Goal: Entertainment & Leisure: Consume media (video, audio)

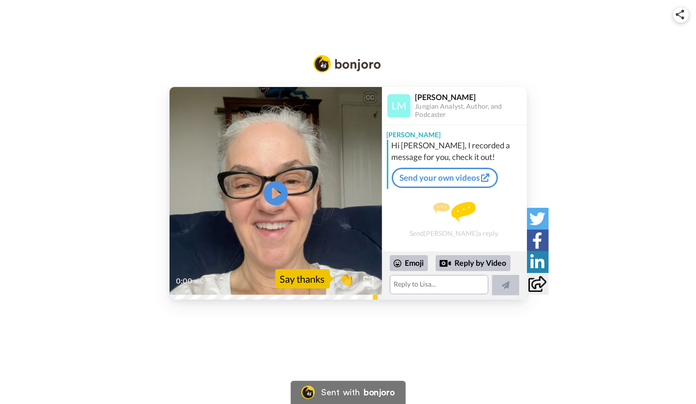
click at [438, 99] on div "[PERSON_NAME]" at bounding box center [470, 96] width 111 height 9
click at [416, 183] on link "Send your own videos" at bounding box center [445, 178] width 106 height 20
click at [278, 194] on icon "Play/Pause" at bounding box center [276, 193] width 26 height 46
